Goal: Task Accomplishment & Management: Manage account settings

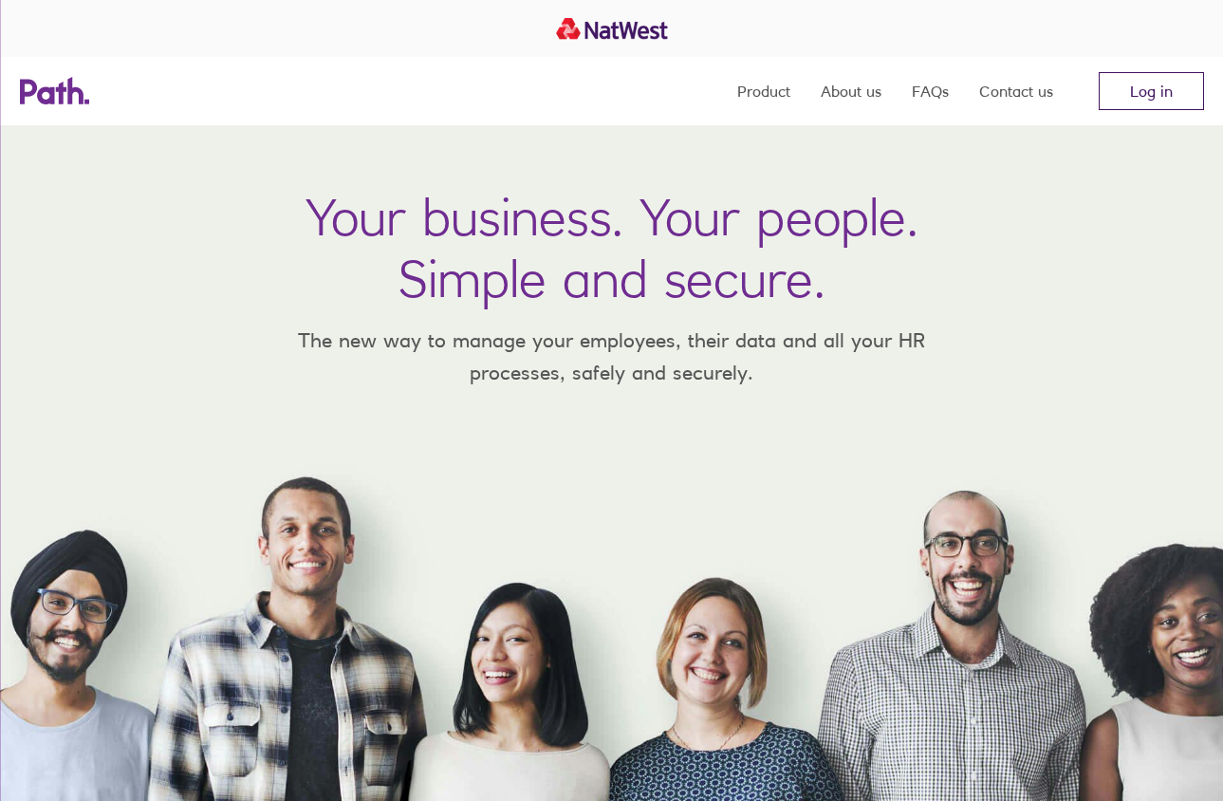
click at [1146, 94] on link "Log in" at bounding box center [1151, 91] width 105 height 38
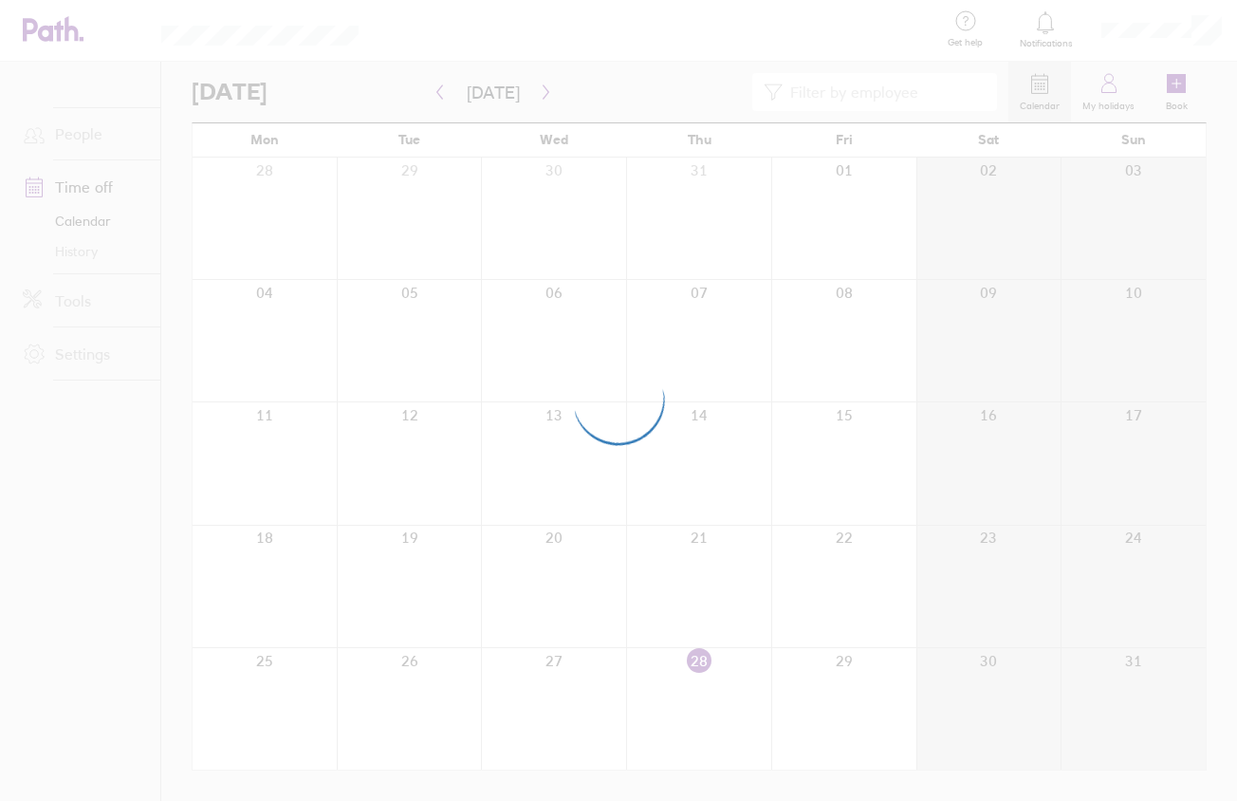
click at [86, 349] on div at bounding box center [618, 400] width 1237 height 801
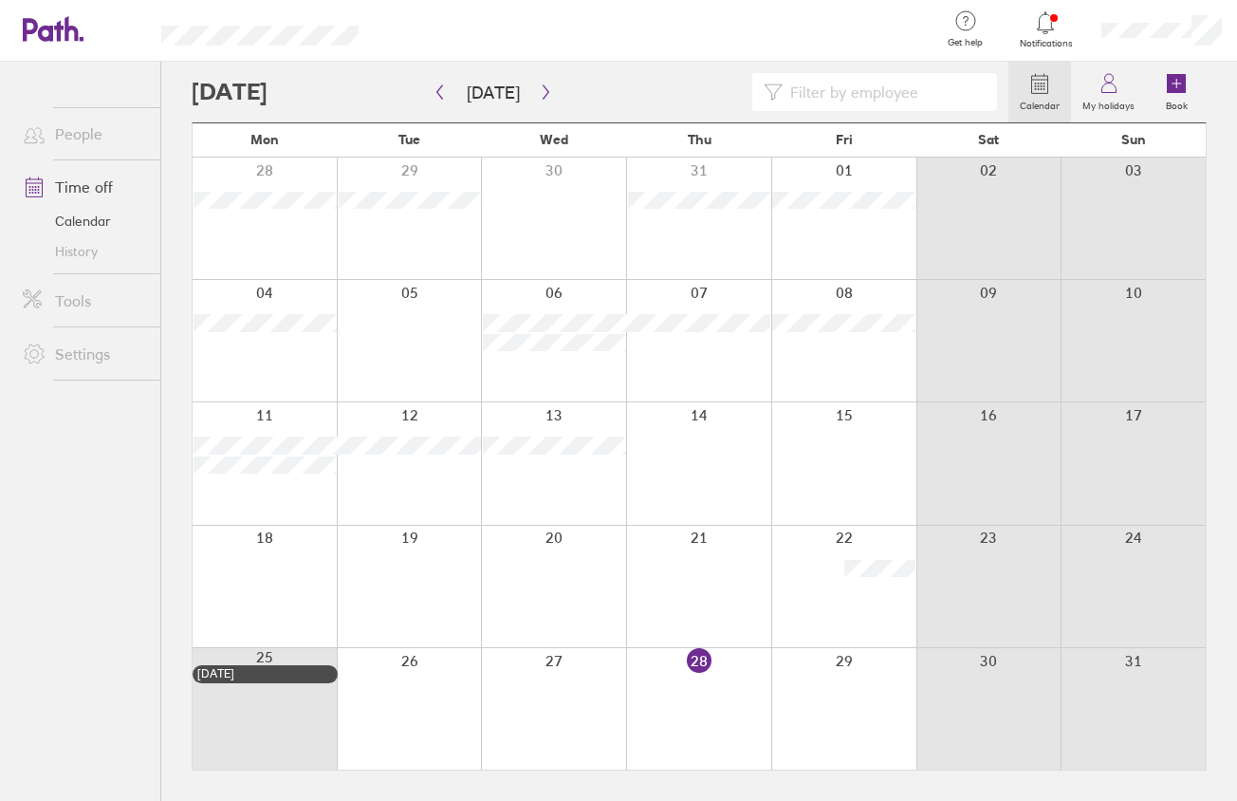
click at [96, 349] on link "Settings" at bounding box center [84, 354] width 153 height 38
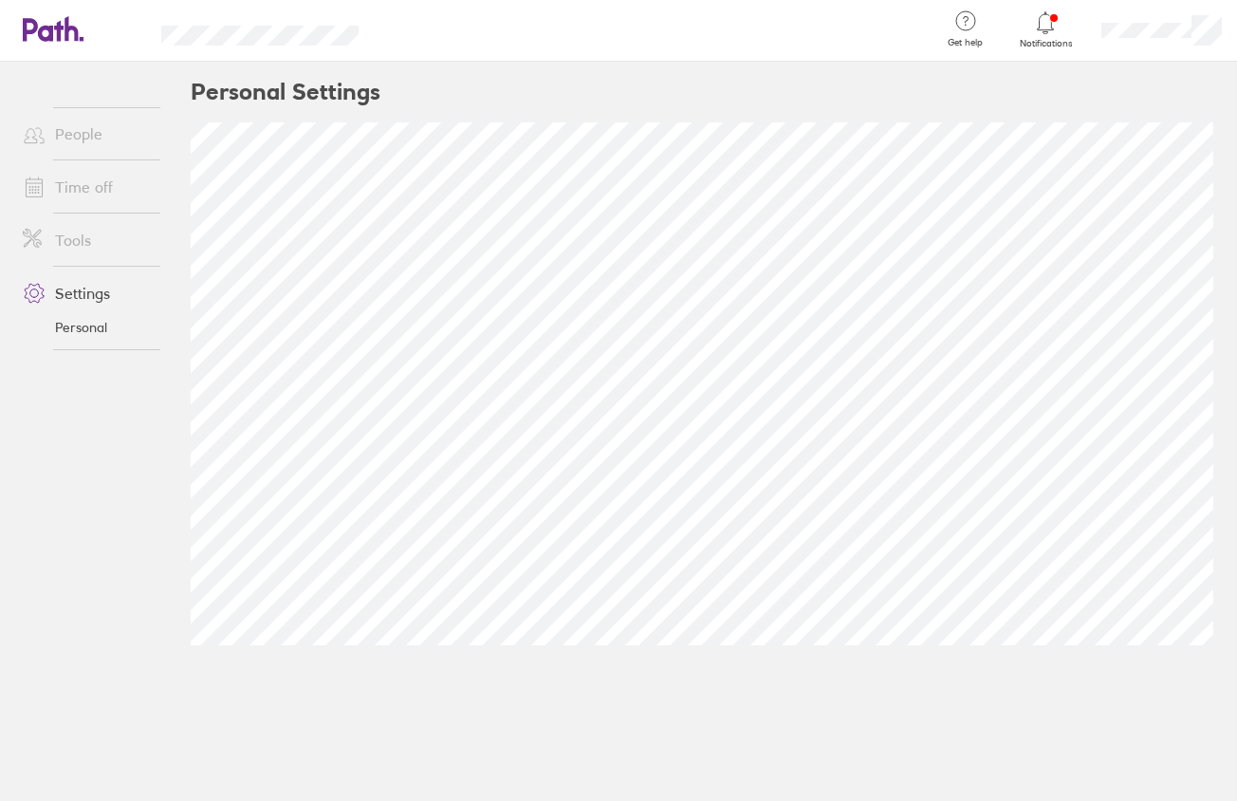
click at [84, 132] on link "People" at bounding box center [84, 134] width 153 height 38
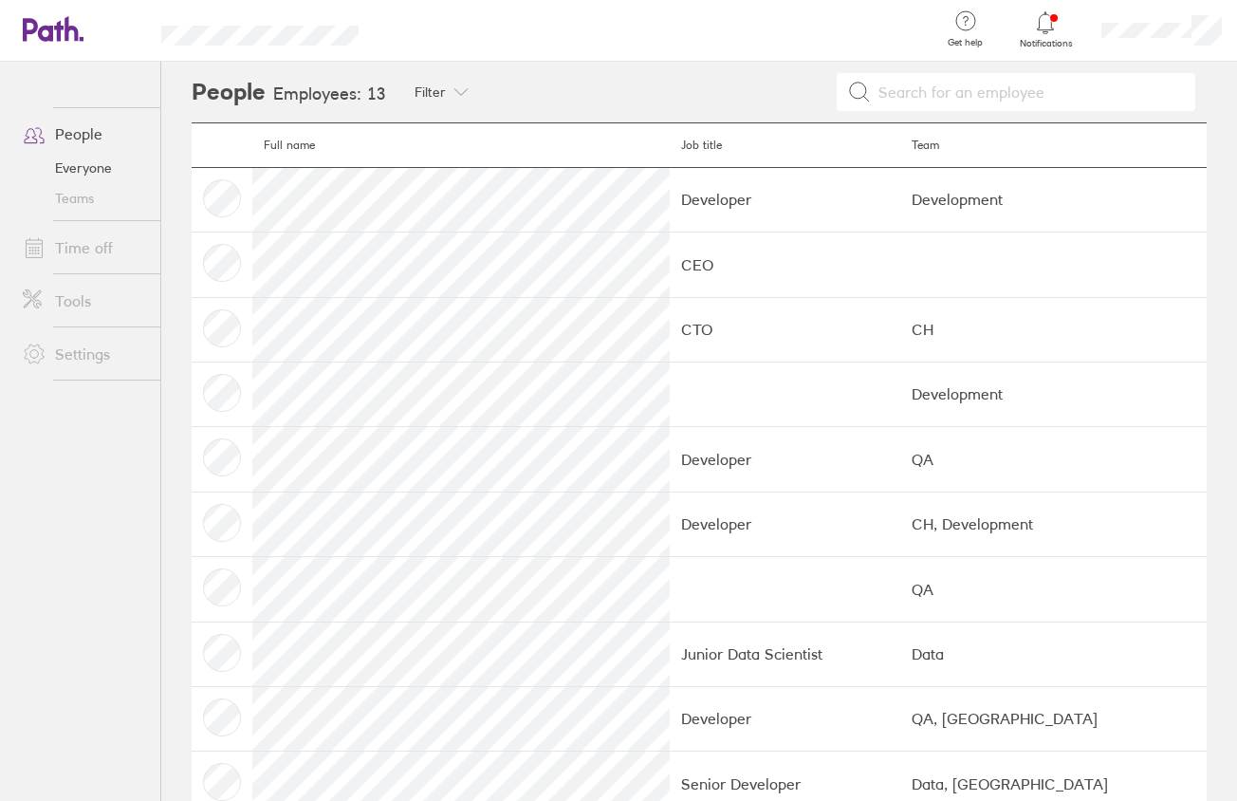
click at [91, 220] on li "People Everyone Teams" at bounding box center [80, 164] width 160 height 114
click at [88, 253] on link "Time off" at bounding box center [84, 248] width 153 height 38
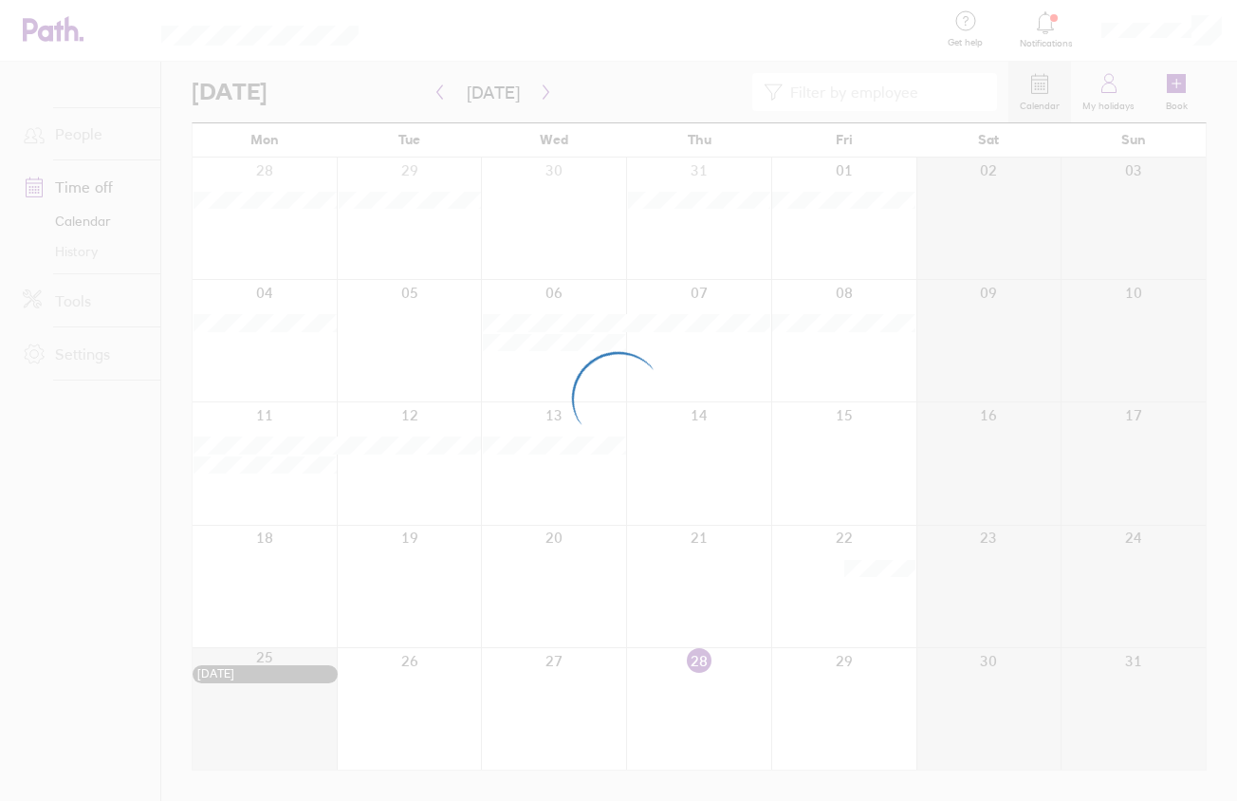
click at [81, 300] on div at bounding box center [618, 400] width 1237 height 801
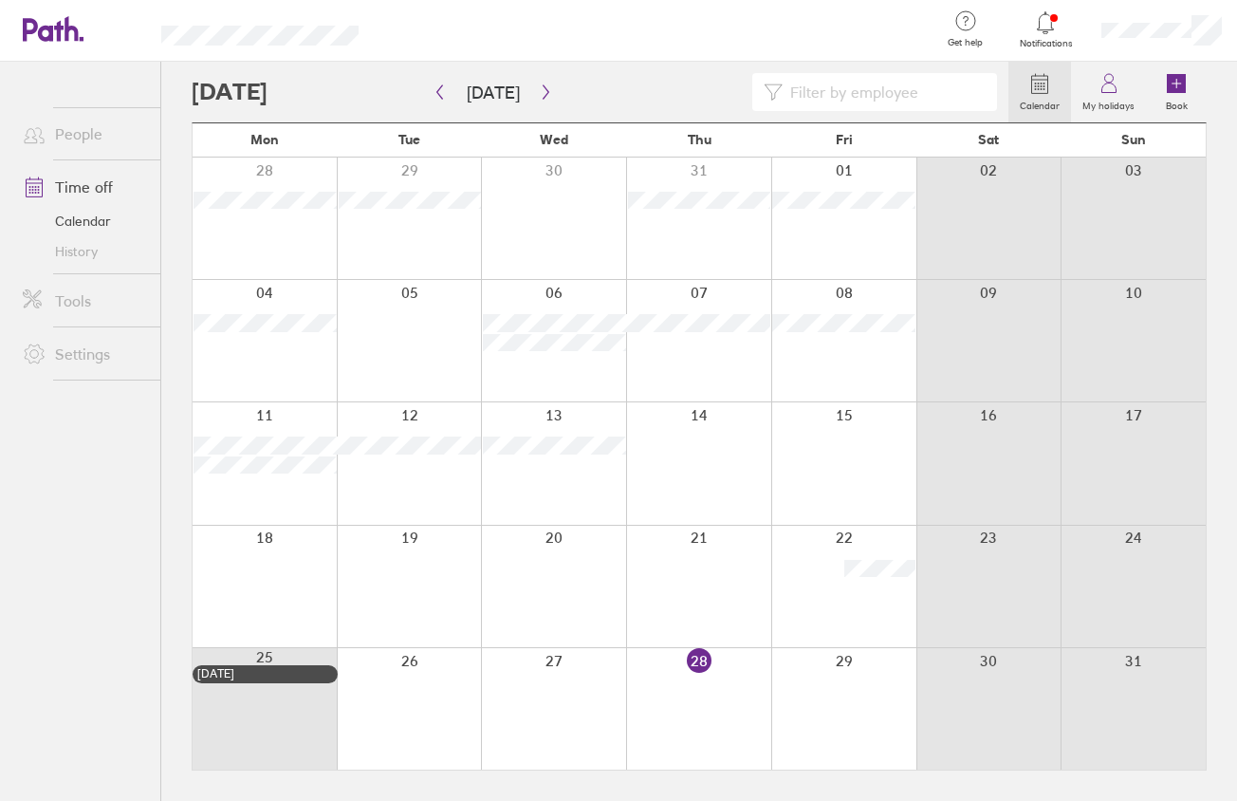
click at [1123, 47] on div at bounding box center [1161, 30] width 151 height 61
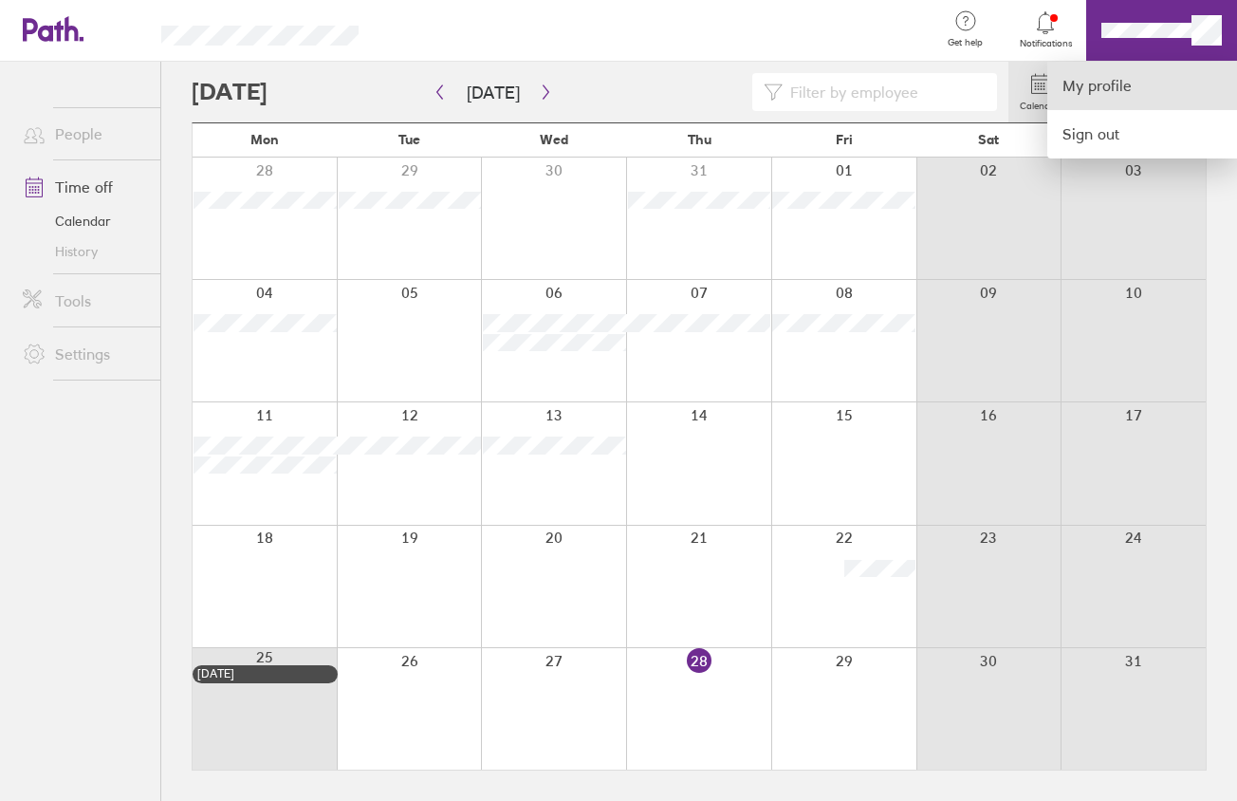
click at [1125, 95] on link "My profile" at bounding box center [1142, 86] width 190 height 48
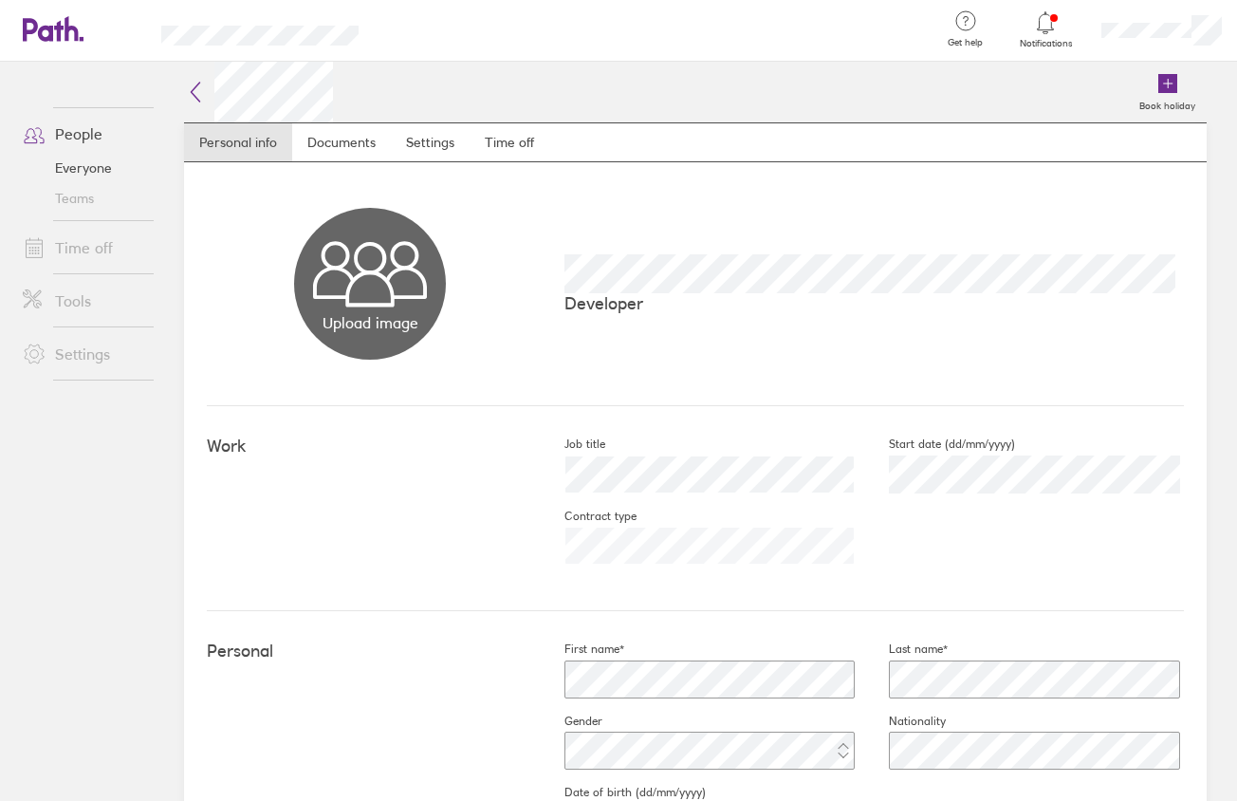
click at [859, 471] on div "[DATE]" at bounding box center [1021, 475] width 325 height 46
click at [874, 470] on div "[DATE]" at bounding box center [1021, 475] width 325 height 46
click at [963, 485] on div "[DATE]" at bounding box center [1021, 475] width 325 height 46
drag, startPoint x: 332, startPoint y: 137, endPoint x: 421, endPoint y: 139, distance: 89.2
click at [332, 137] on link "Documents" at bounding box center [341, 142] width 99 height 38
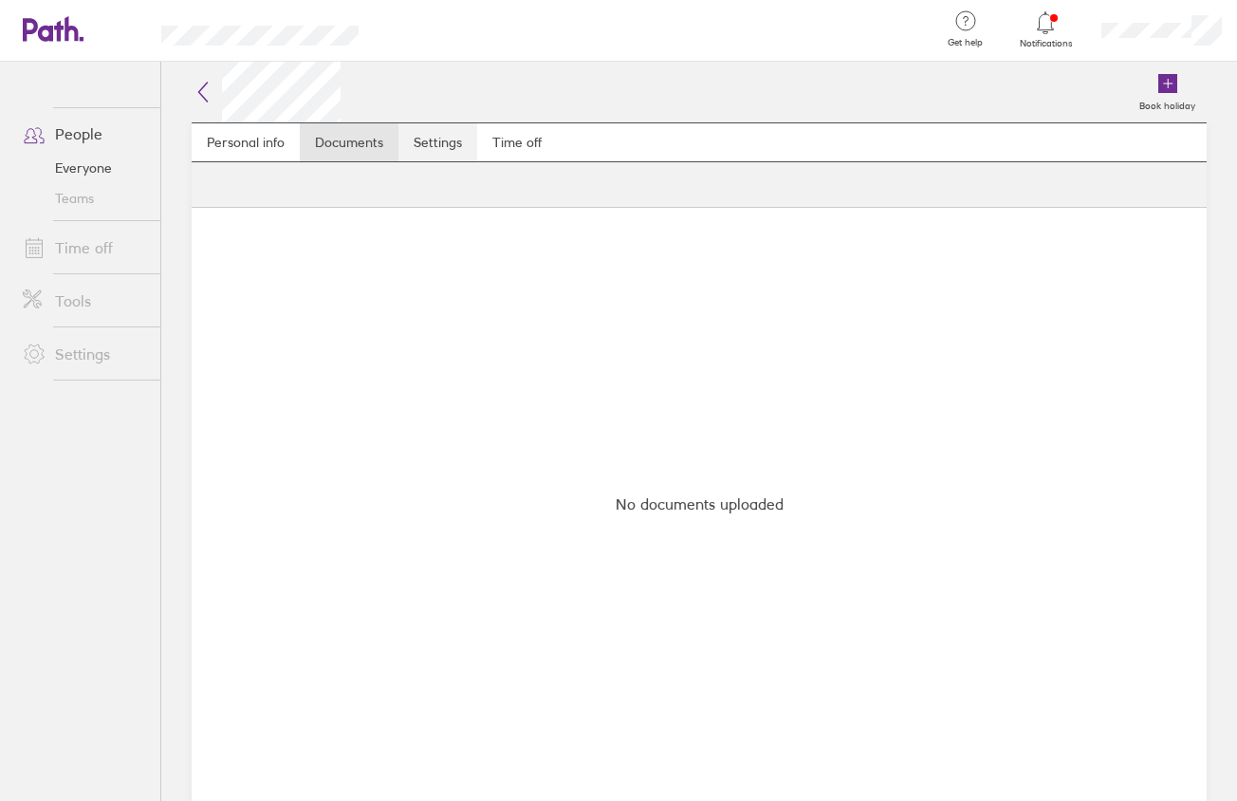
click at [425, 139] on link "Settings" at bounding box center [437, 142] width 79 height 38
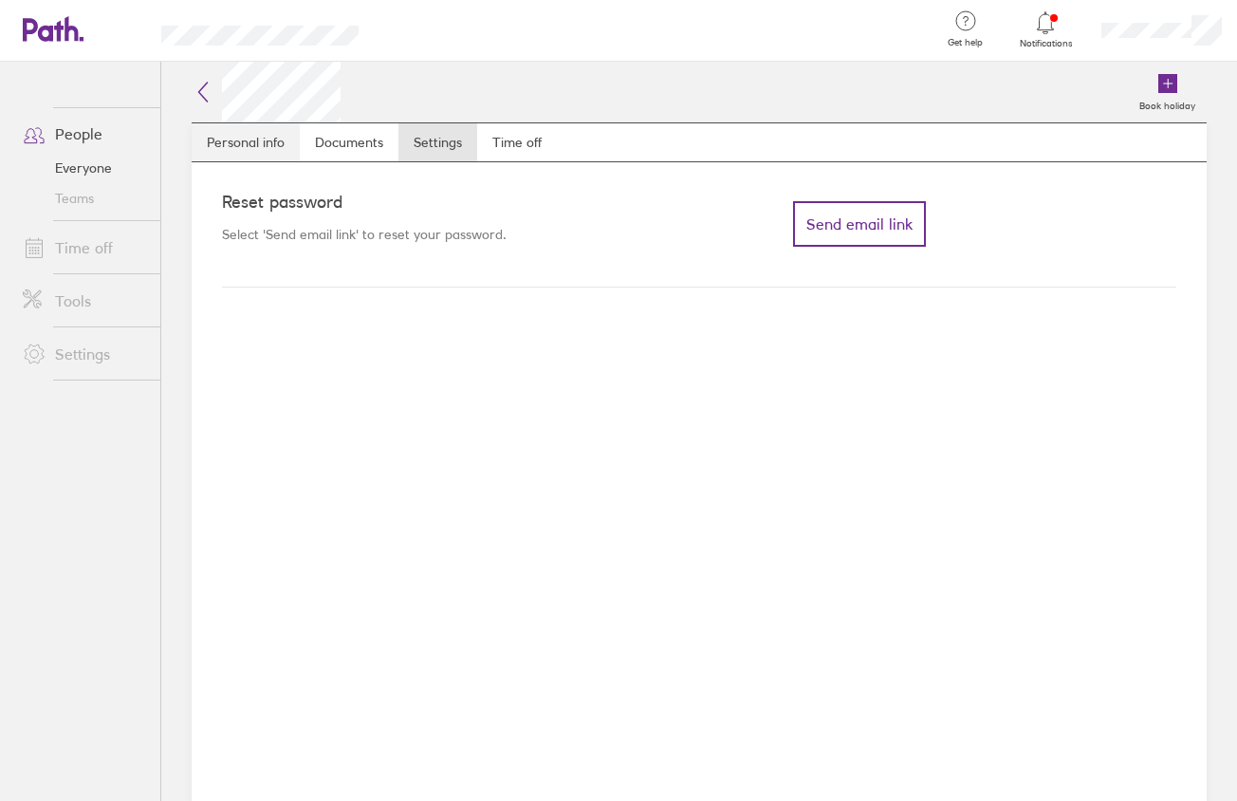
click at [248, 155] on link "Personal info" at bounding box center [246, 142] width 108 height 38
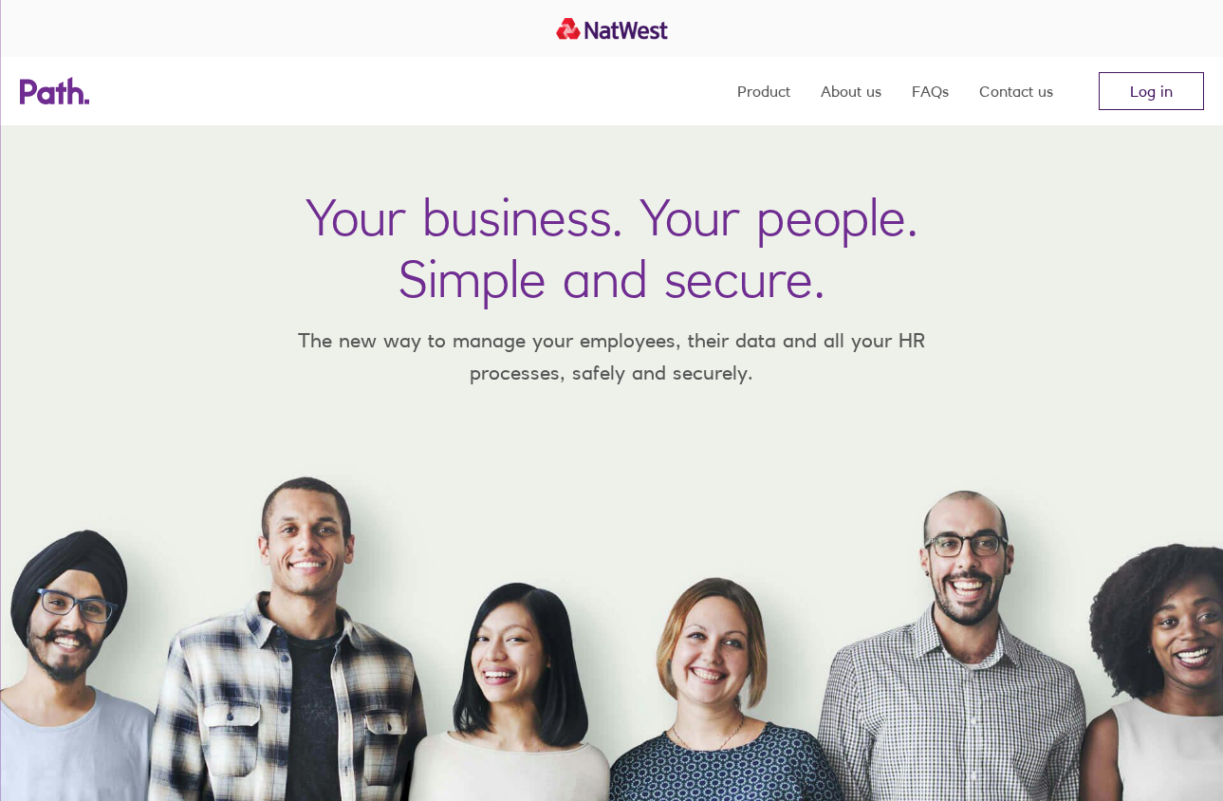
click at [1141, 84] on link "Log in" at bounding box center [1151, 91] width 105 height 38
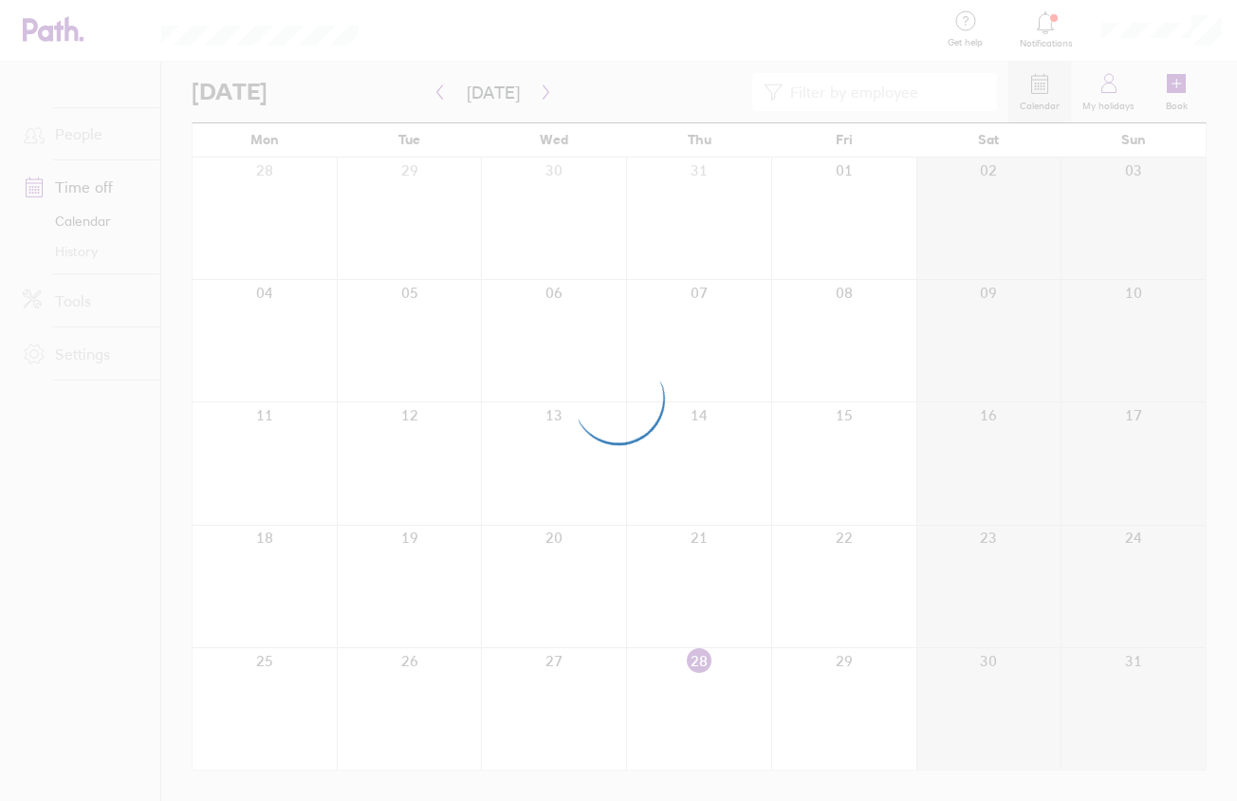
click at [98, 143] on div at bounding box center [618, 400] width 1237 height 801
click at [83, 133] on div at bounding box center [618, 400] width 1237 height 801
click at [83, 133] on link "People" at bounding box center [84, 134] width 153 height 38
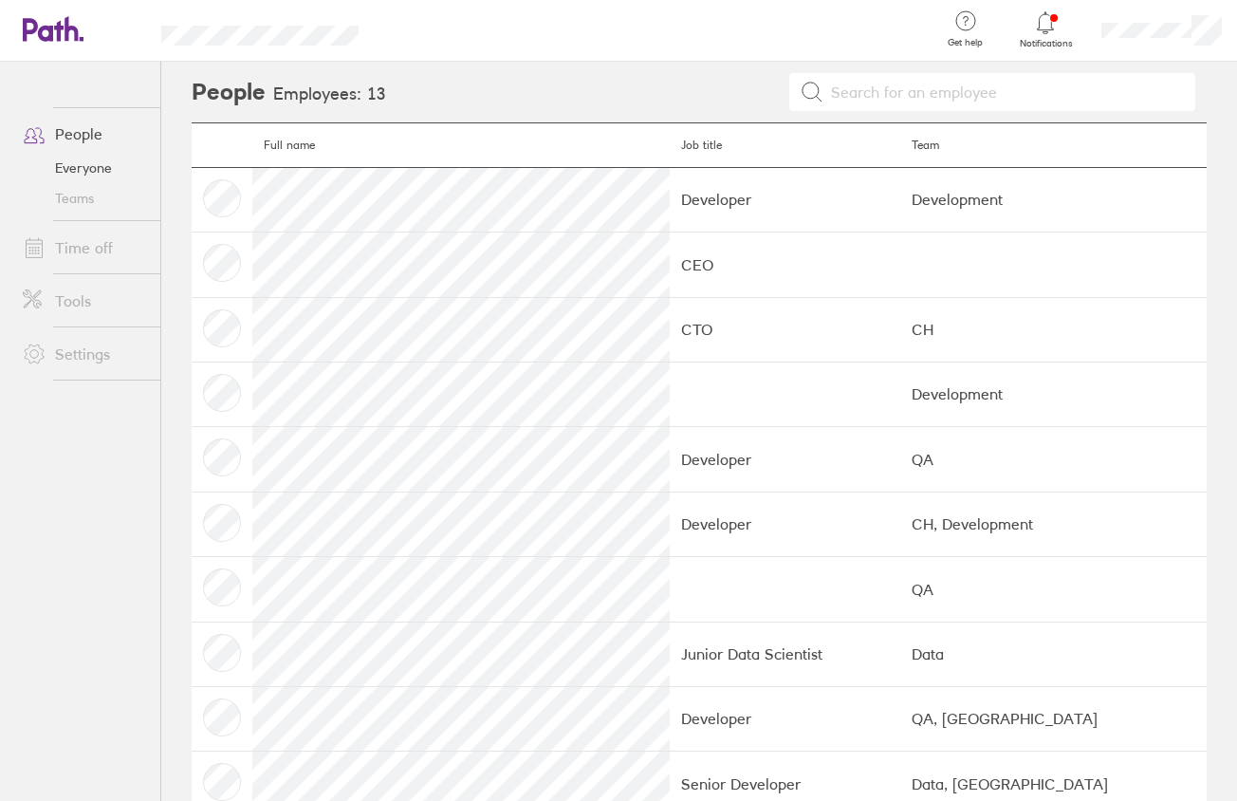
click at [83, 134] on link "People" at bounding box center [84, 134] width 153 height 38
click at [85, 138] on link "People" at bounding box center [84, 134] width 153 height 38
click at [426, 90] on span "Filter" at bounding box center [430, 91] width 31 height 15
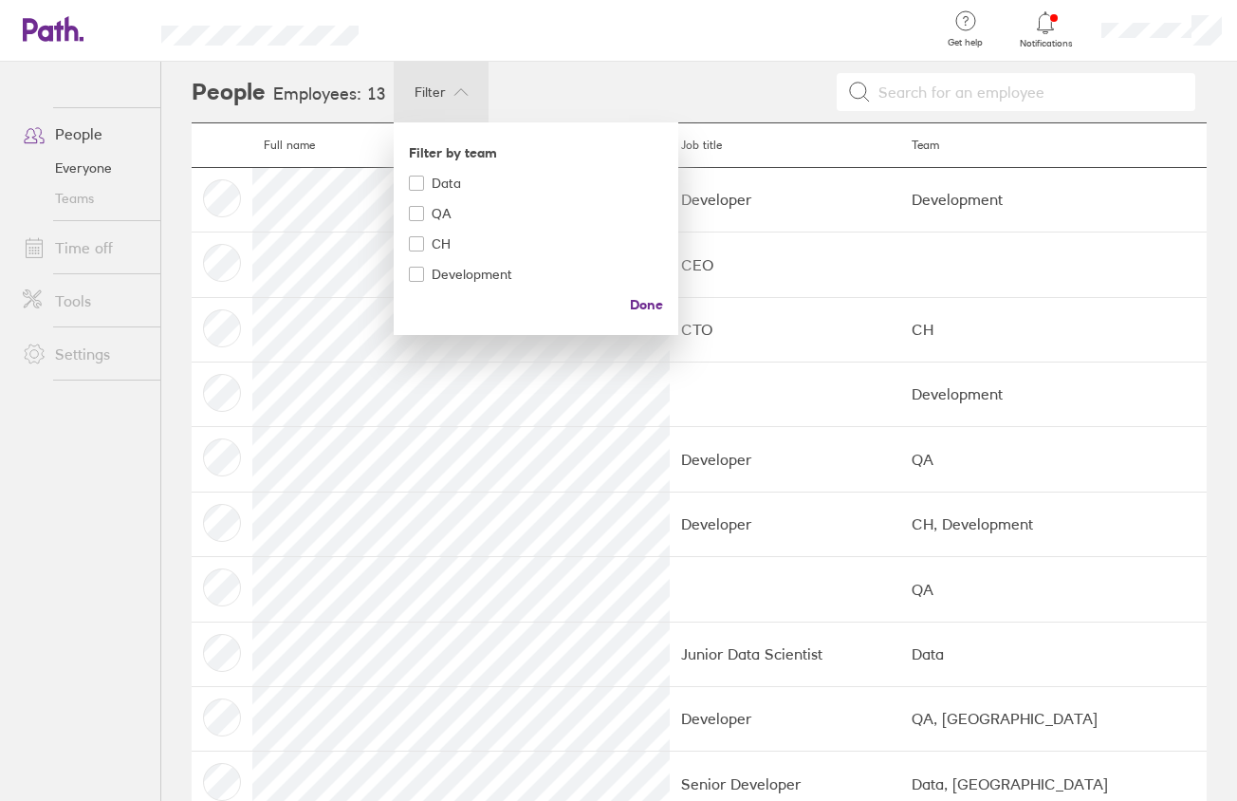
click at [426, 90] on div at bounding box center [618, 400] width 1237 height 801
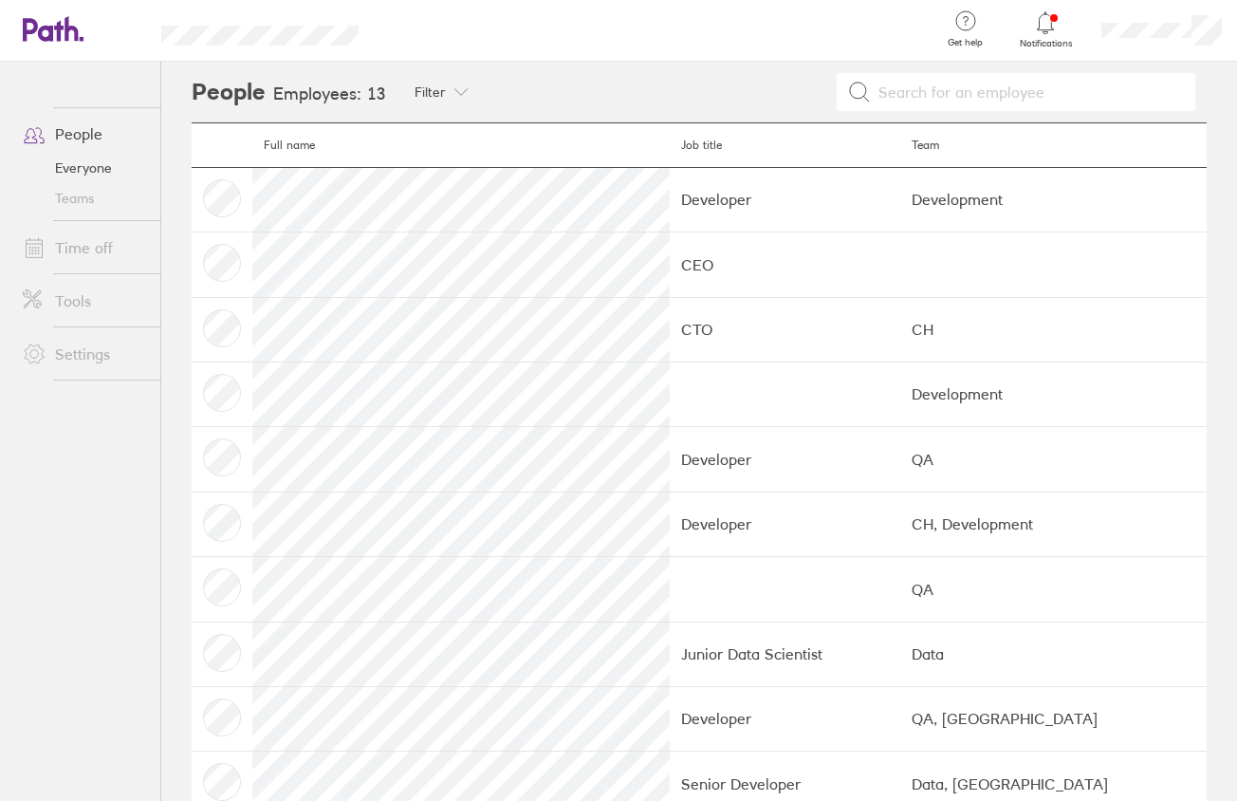
click at [354, 96] on h3 "Employees: 13" at bounding box center [329, 94] width 113 height 20
click at [1148, 160] on th "Team" at bounding box center [1053, 145] width 306 height 45
click at [232, 326] on td at bounding box center [222, 329] width 61 height 65
click at [65, 205] on link "Teams" at bounding box center [84, 198] width 153 height 30
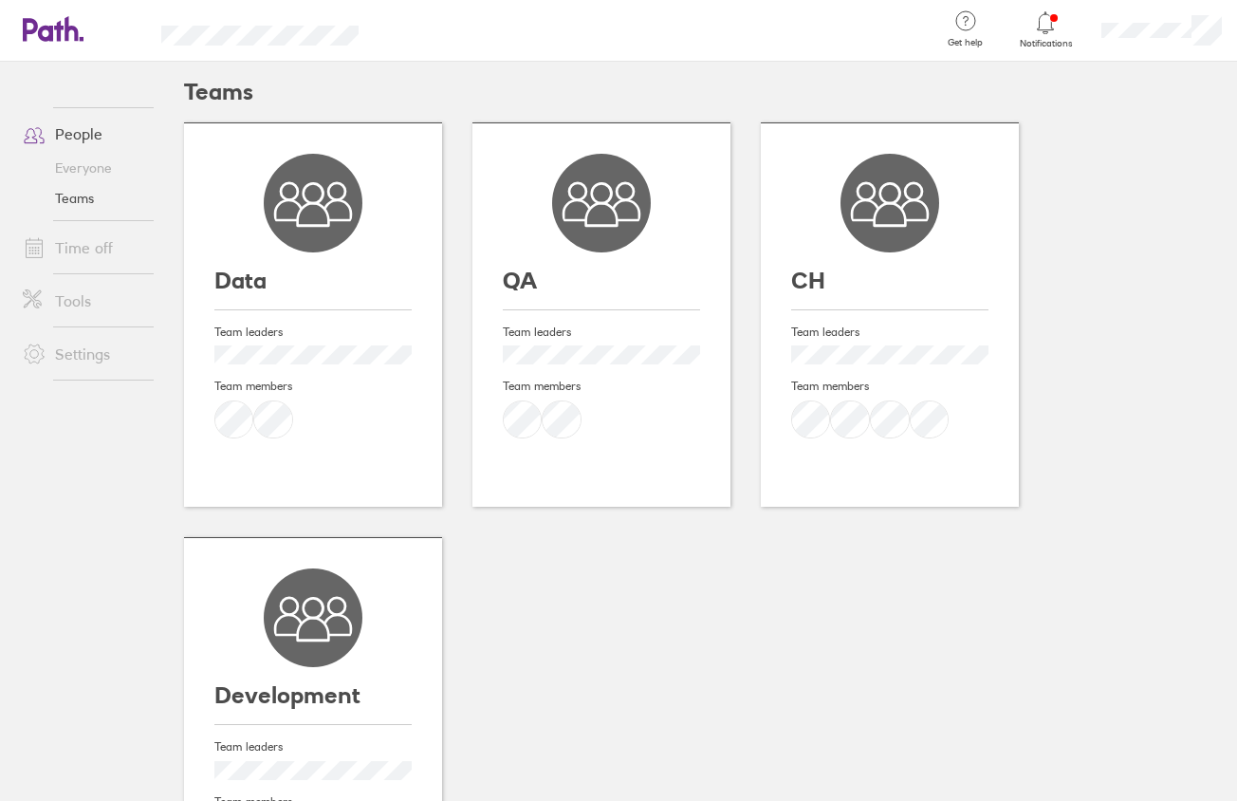
click at [1057, 30] on div at bounding box center [1046, 22] width 62 height 27
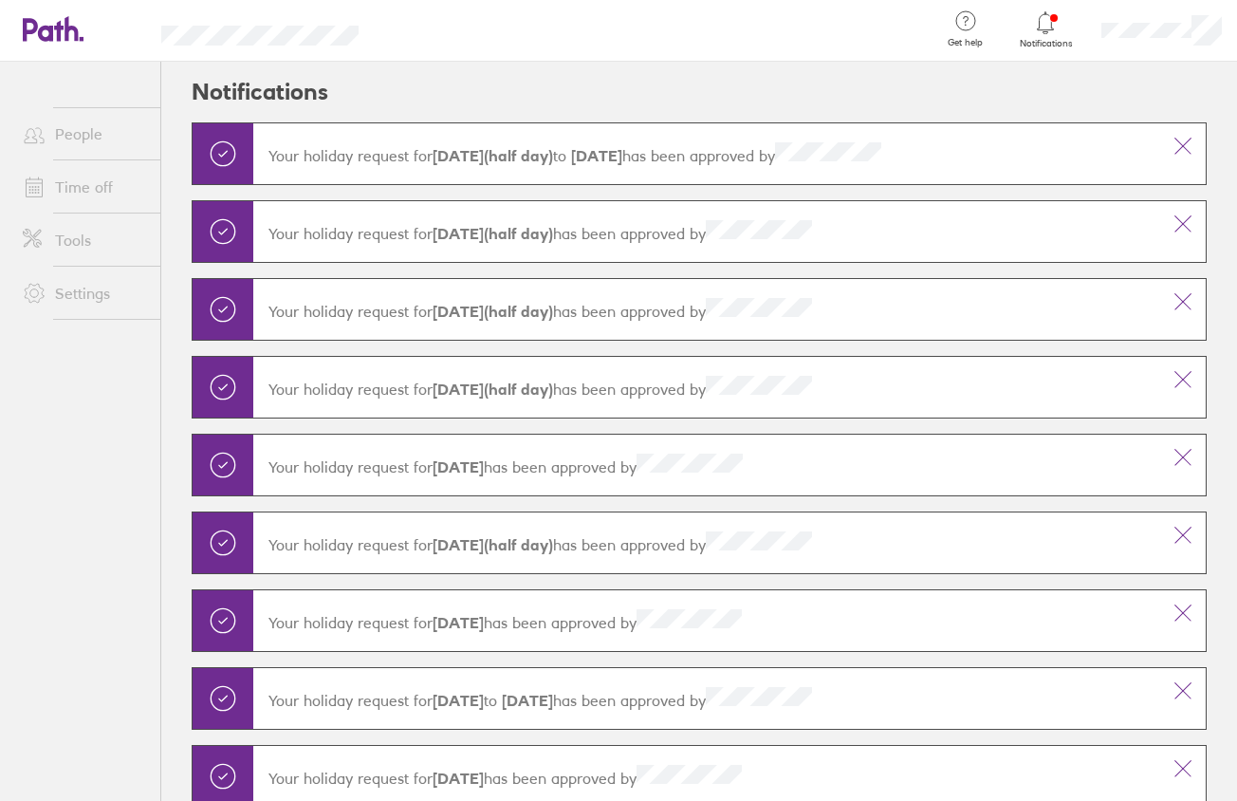
click at [1057, 30] on icon at bounding box center [1045, 22] width 23 height 23
click at [61, 129] on link "People" at bounding box center [84, 134] width 153 height 38
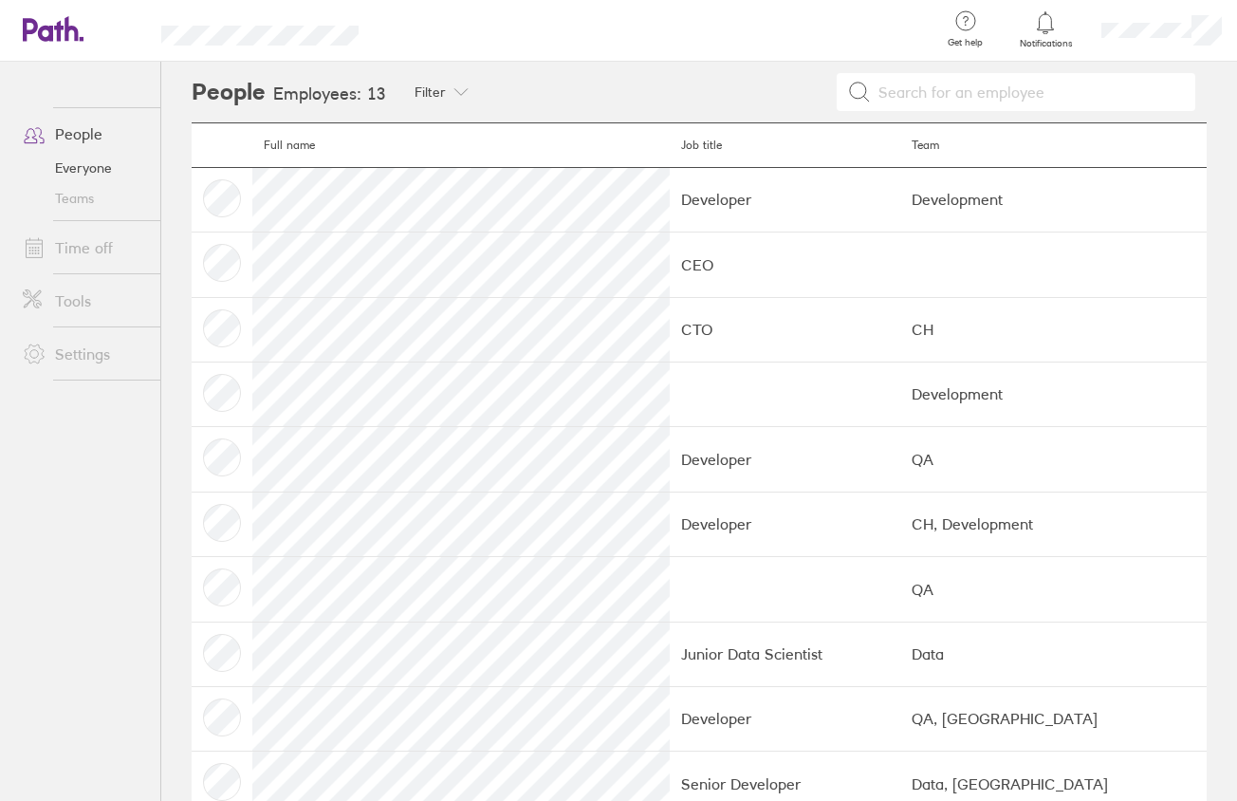
click at [90, 190] on link "Teams" at bounding box center [84, 198] width 153 height 30
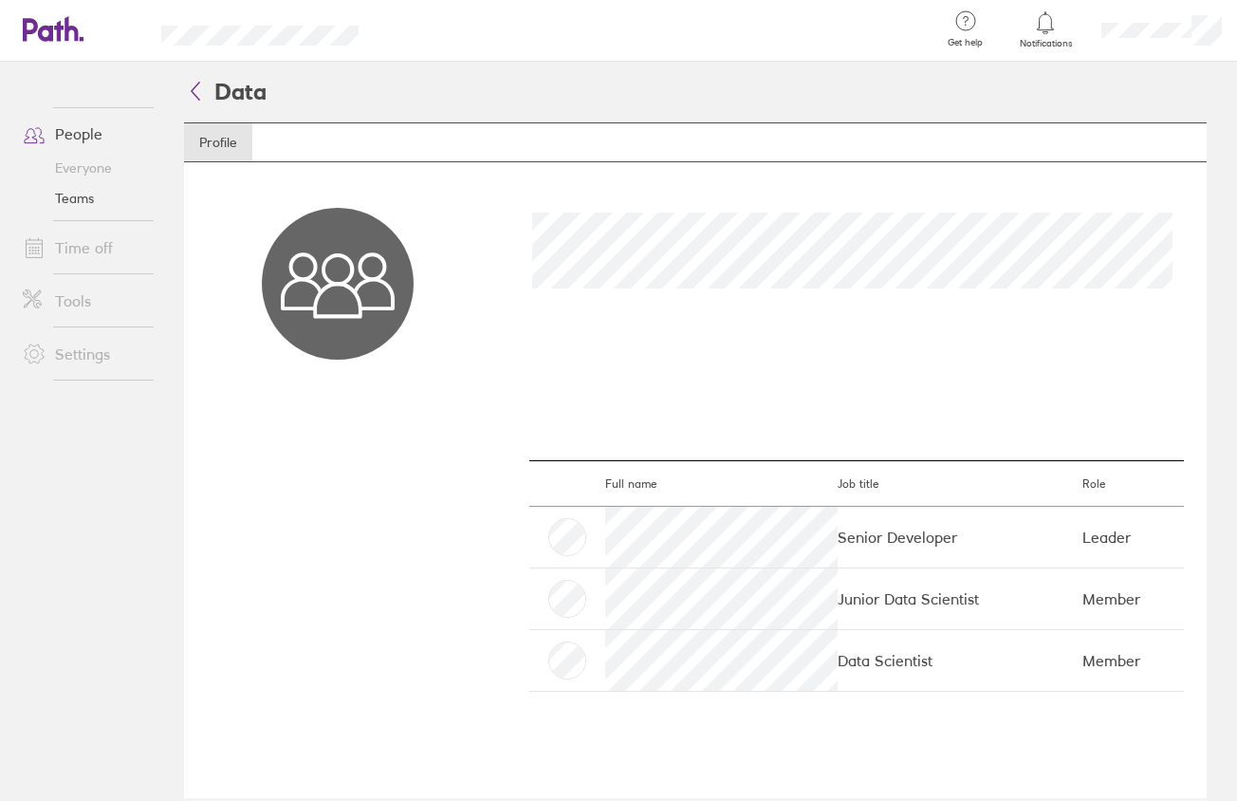
drag, startPoint x: 232, startPoint y: 98, endPoint x: 220, endPoint y: 98, distance: 12.3
click at [224, 98] on span "Data" at bounding box center [225, 92] width 83 height 28
click at [196, 95] on icon at bounding box center [195, 90] width 23 height 23
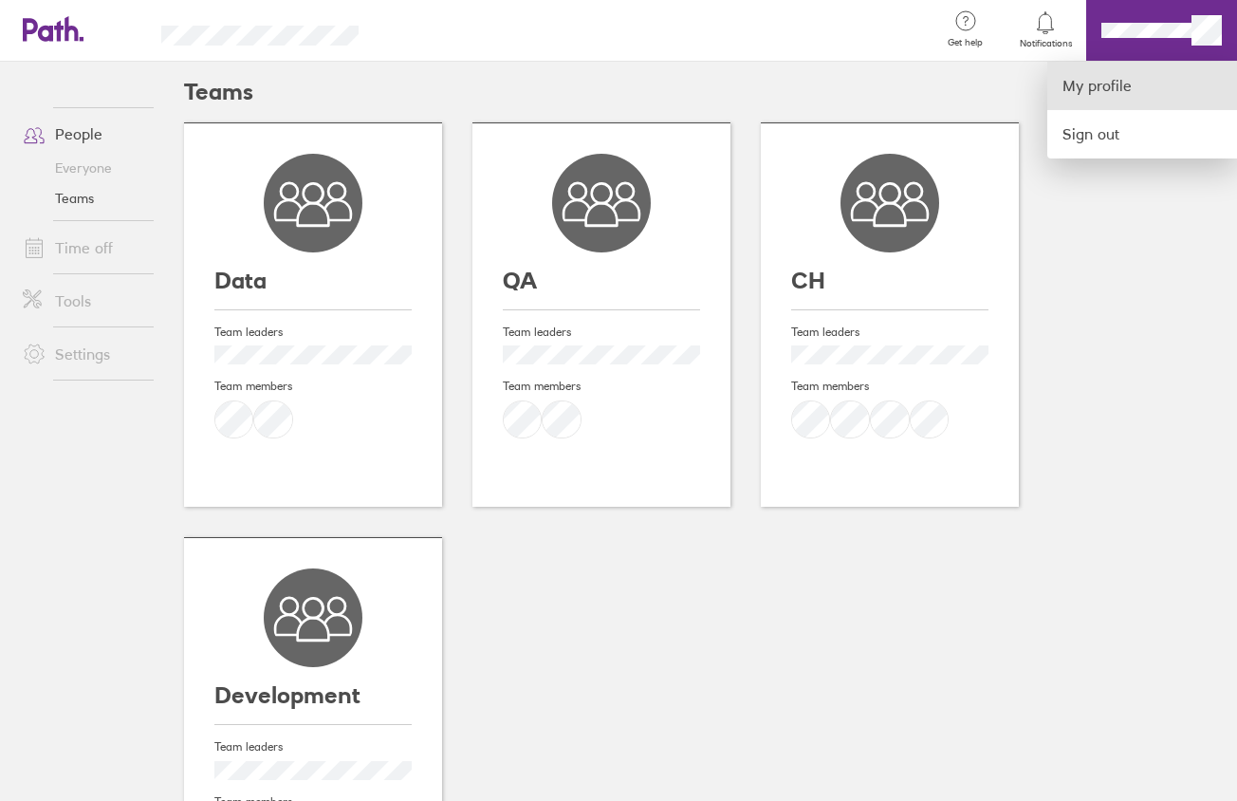
click at [1109, 88] on link "My profile" at bounding box center [1142, 86] width 190 height 48
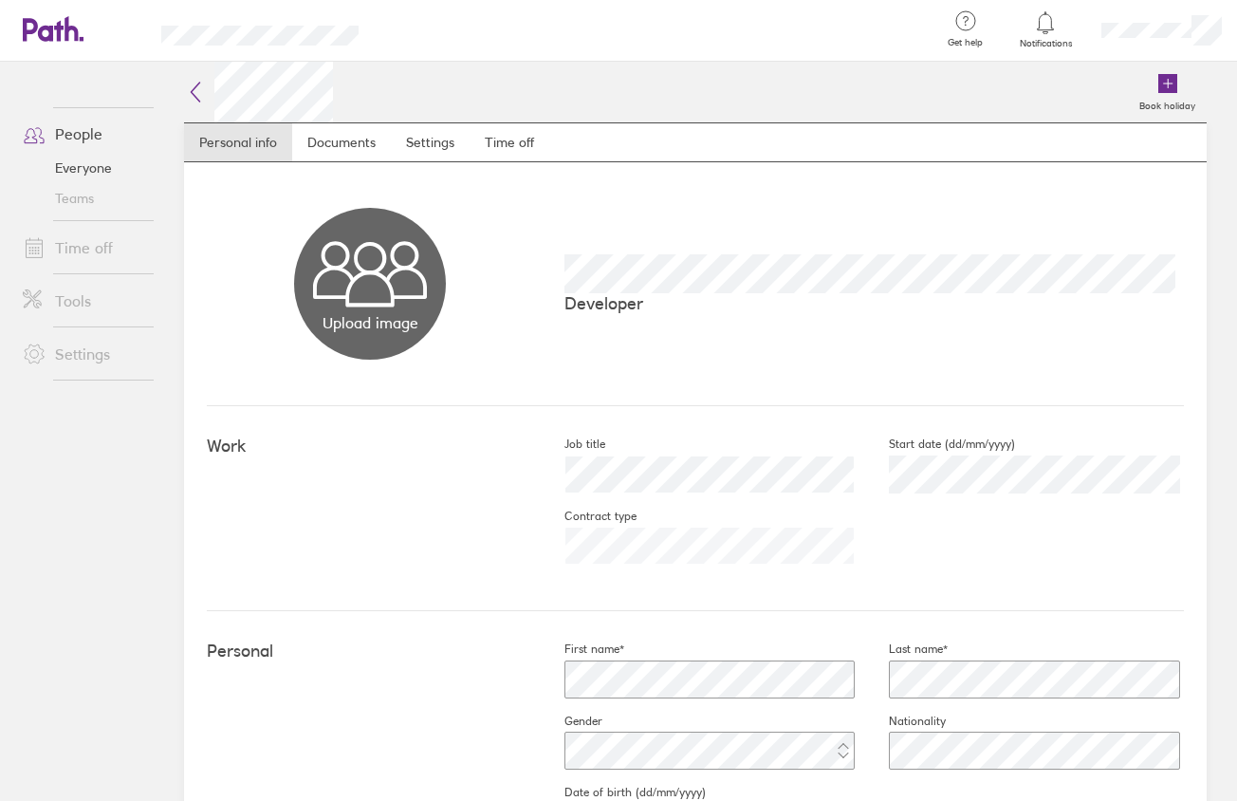
click at [85, 289] on link "Tools" at bounding box center [84, 301] width 153 height 38
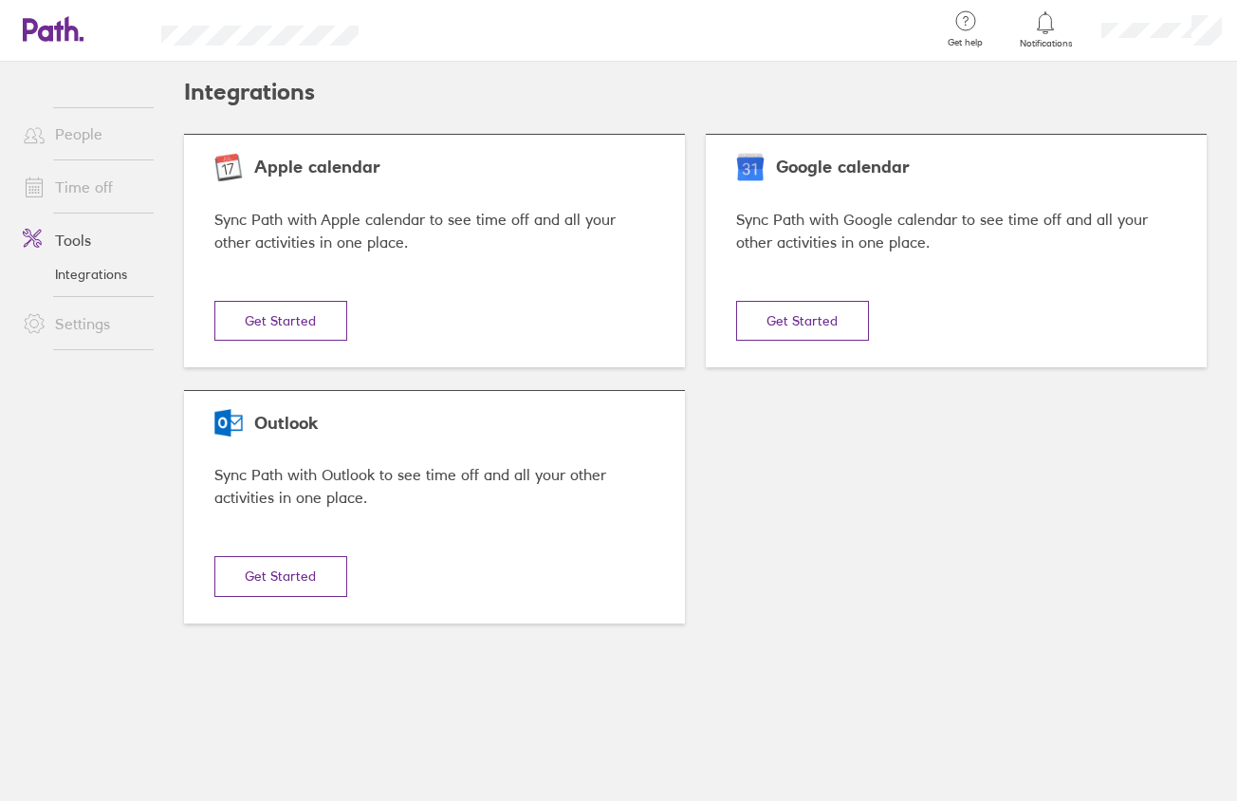
click at [84, 260] on link "Integrations" at bounding box center [84, 274] width 153 height 30
click at [84, 277] on link "Integrations" at bounding box center [84, 274] width 153 height 30
click at [72, 317] on link "Settings" at bounding box center [84, 324] width 153 height 38
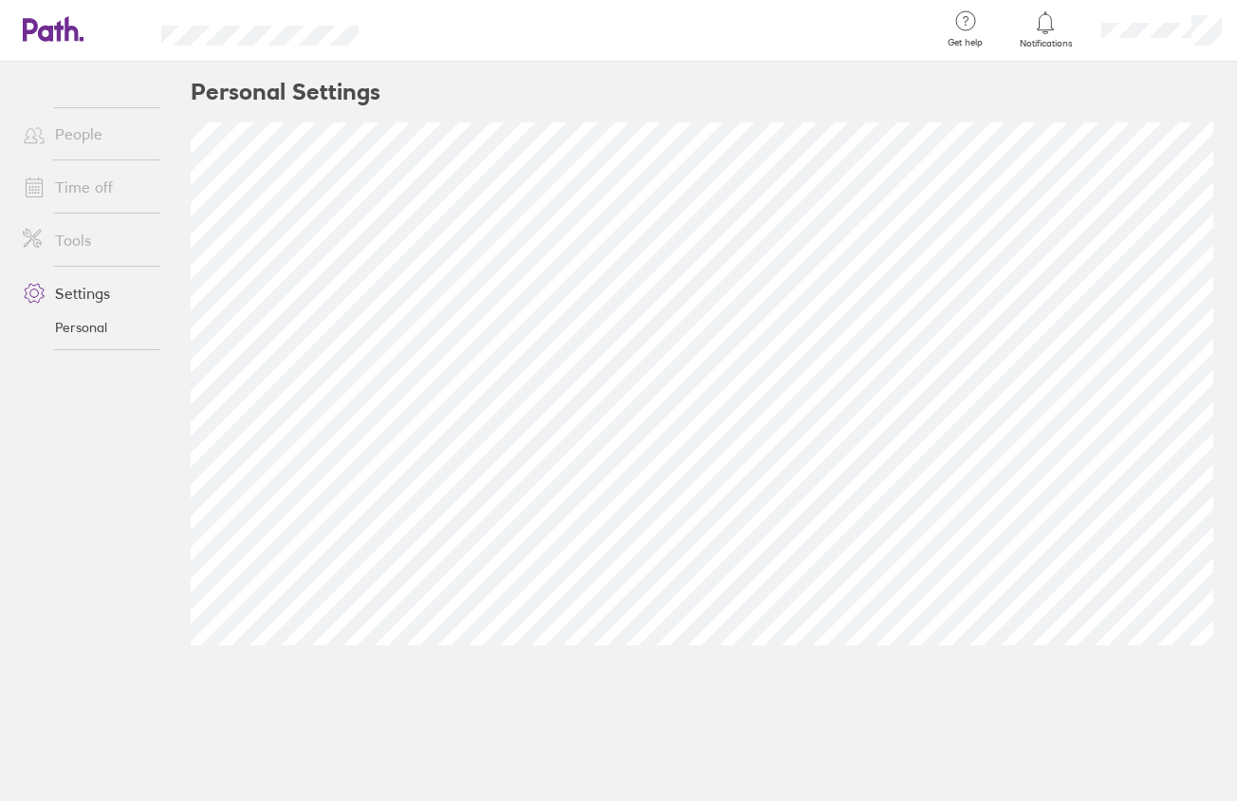
click at [84, 192] on link "Time off" at bounding box center [84, 187] width 153 height 38
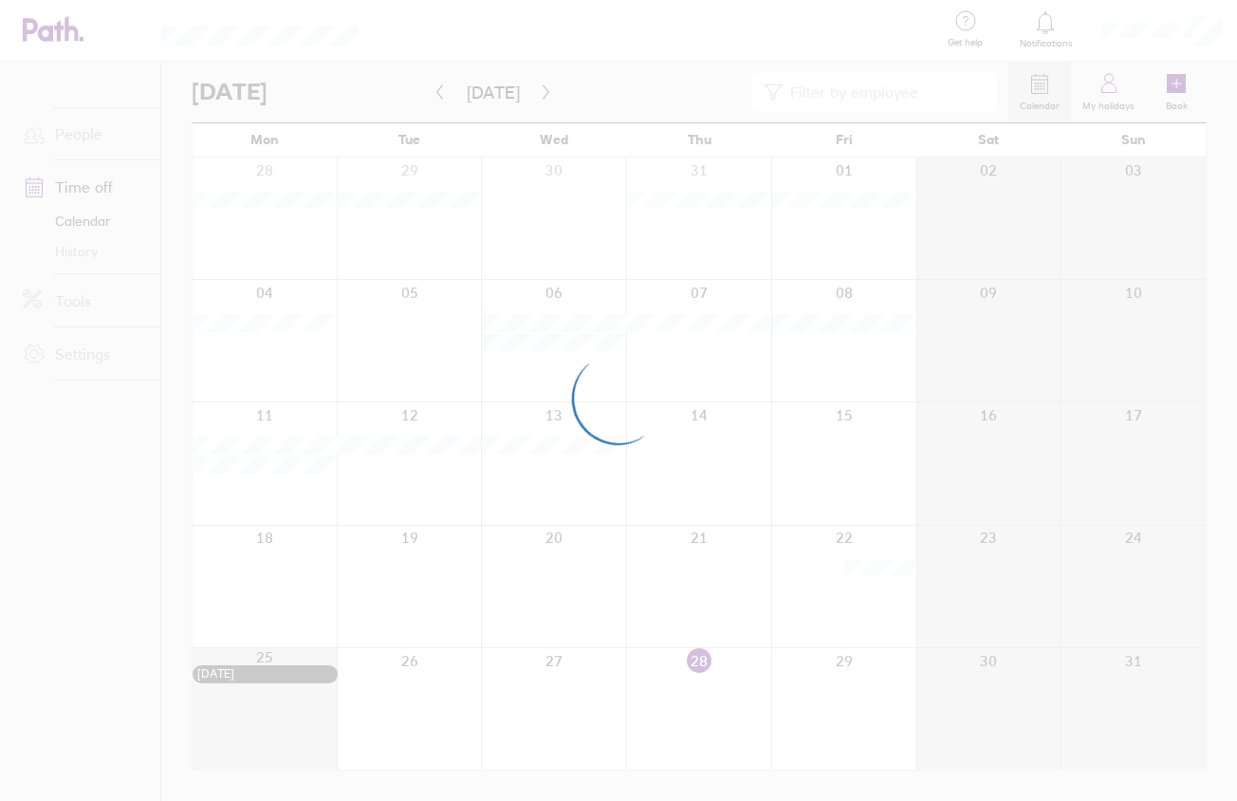
click at [243, 201] on div at bounding box center [618, 400] width 1237 height 801
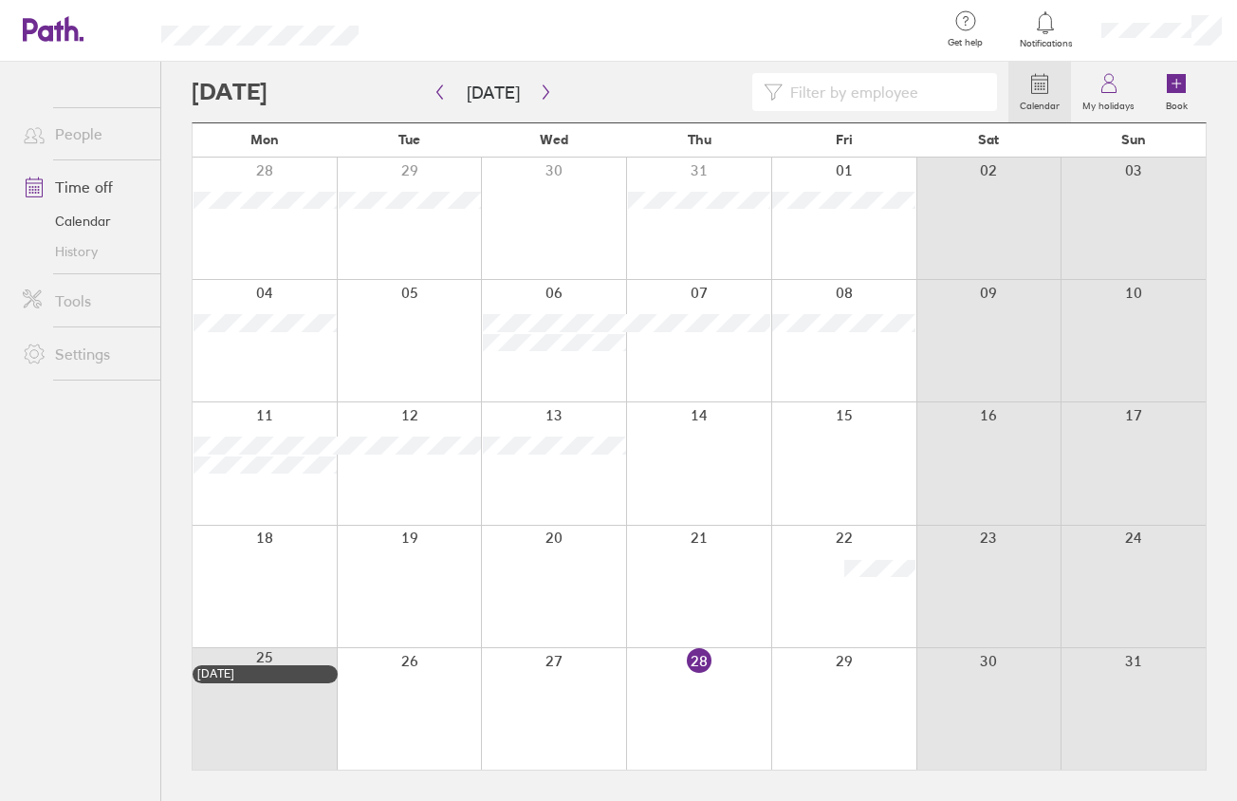
click at [243, 682] on div "[DATE]" at bounding box center [265, 673] width 145 height 17
click at [456, 560] on div at bounding box center [409, 586] width 145 height 121
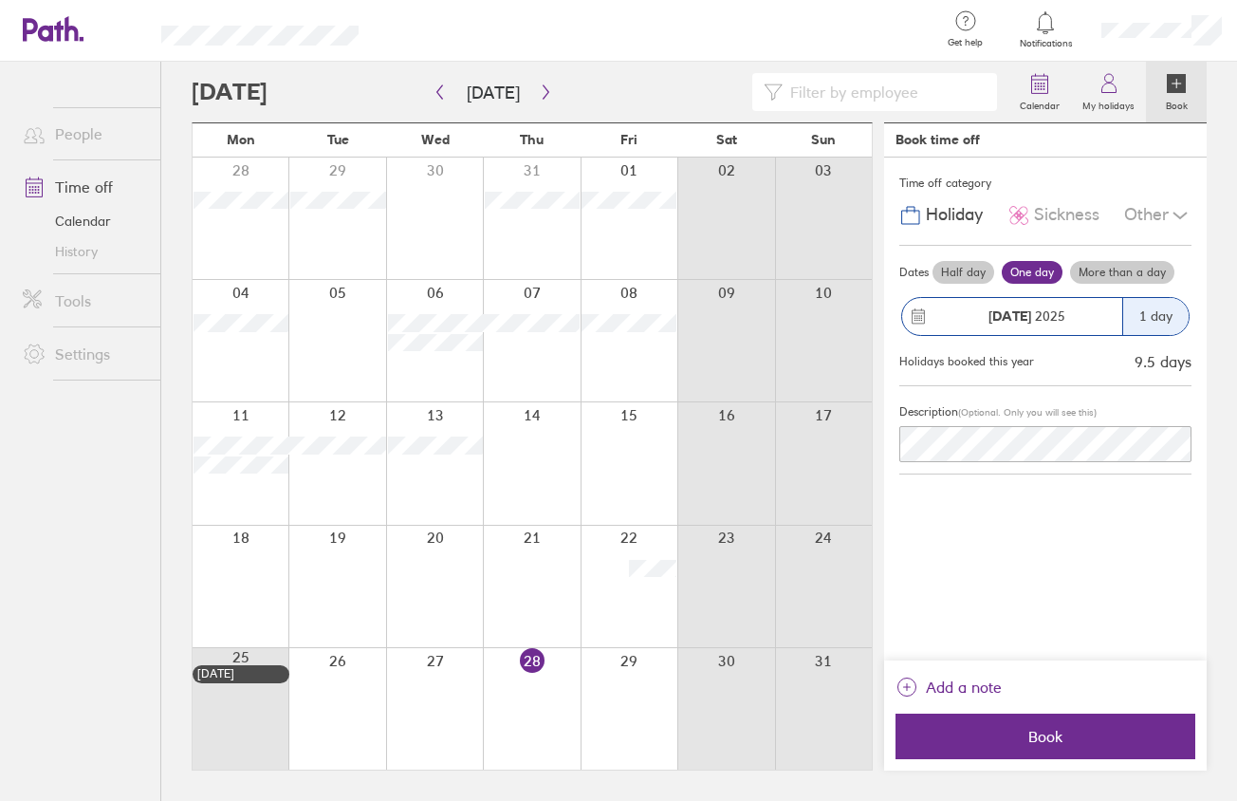
click at [1128, 218] on div "Other" at bounding box center [1157, 215] width 67 height 36
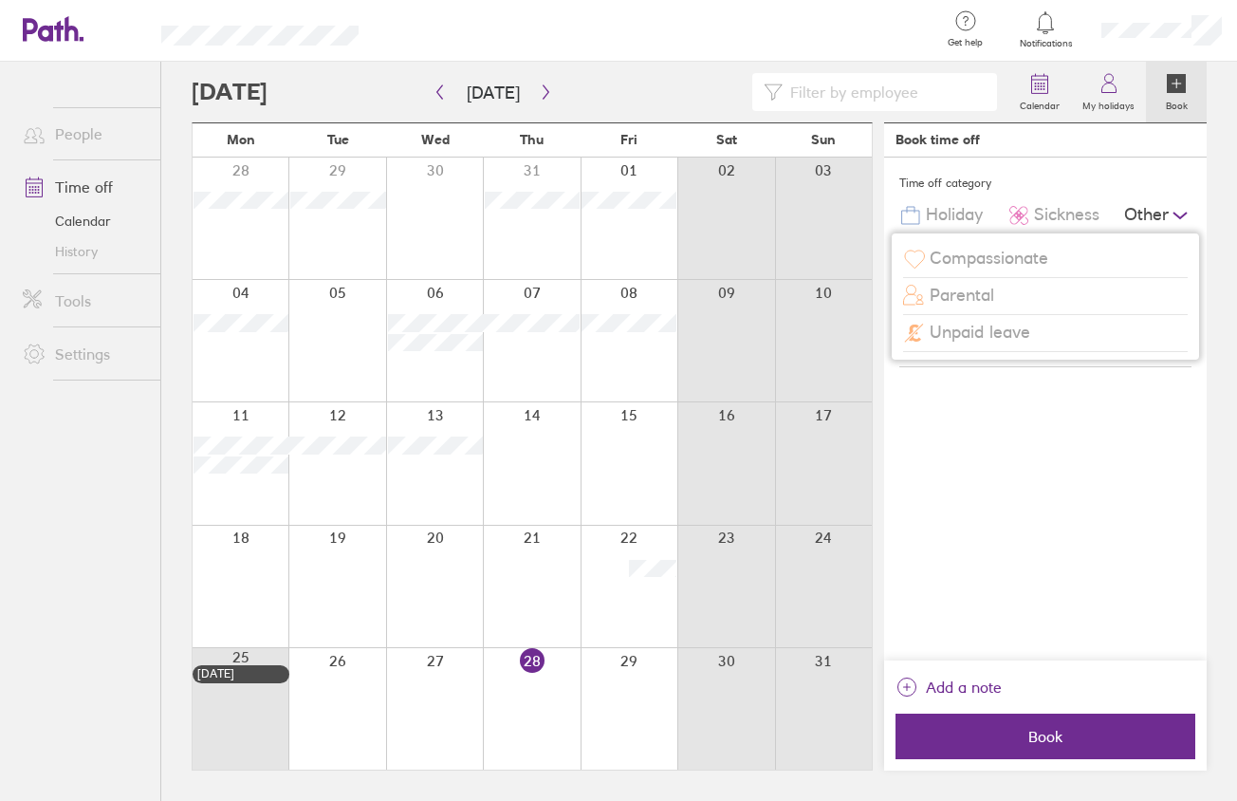
click at [1156, 546] on div "Time off category Holiday Sickness Other Compassionate Parental Unpaid leave Da…" at bounding box center [1045, 408] width 323 height 503
